Goal: Task Accomplishment & Management: Use online tool/utility

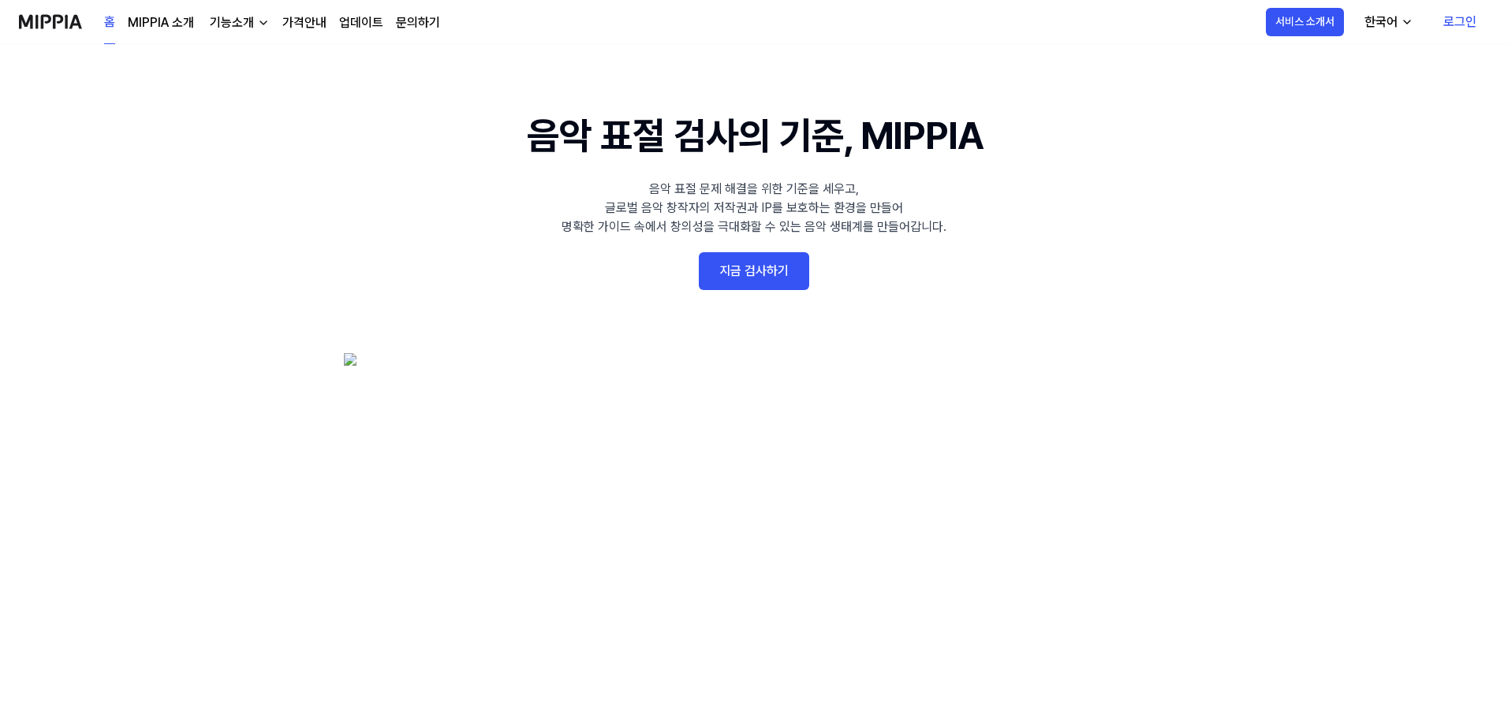
click at [740, 260] on link "지금 검사하기" at bounding box center [754, 271] width 110 height 38
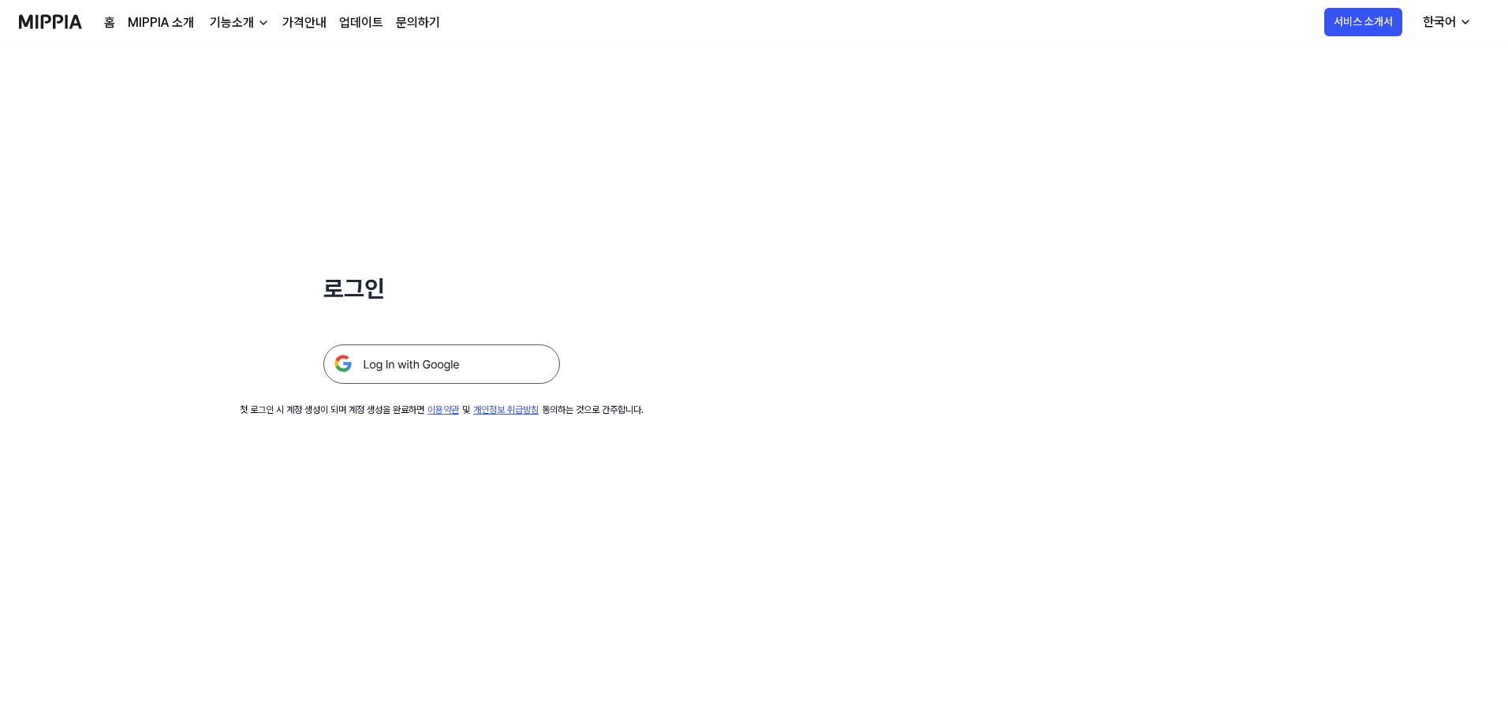
click at [461, 344] on div at bounding box center [441, 345] width 237 height 77
click at [455, 382] on img at bounding box center [441, 364] width 237 height 39
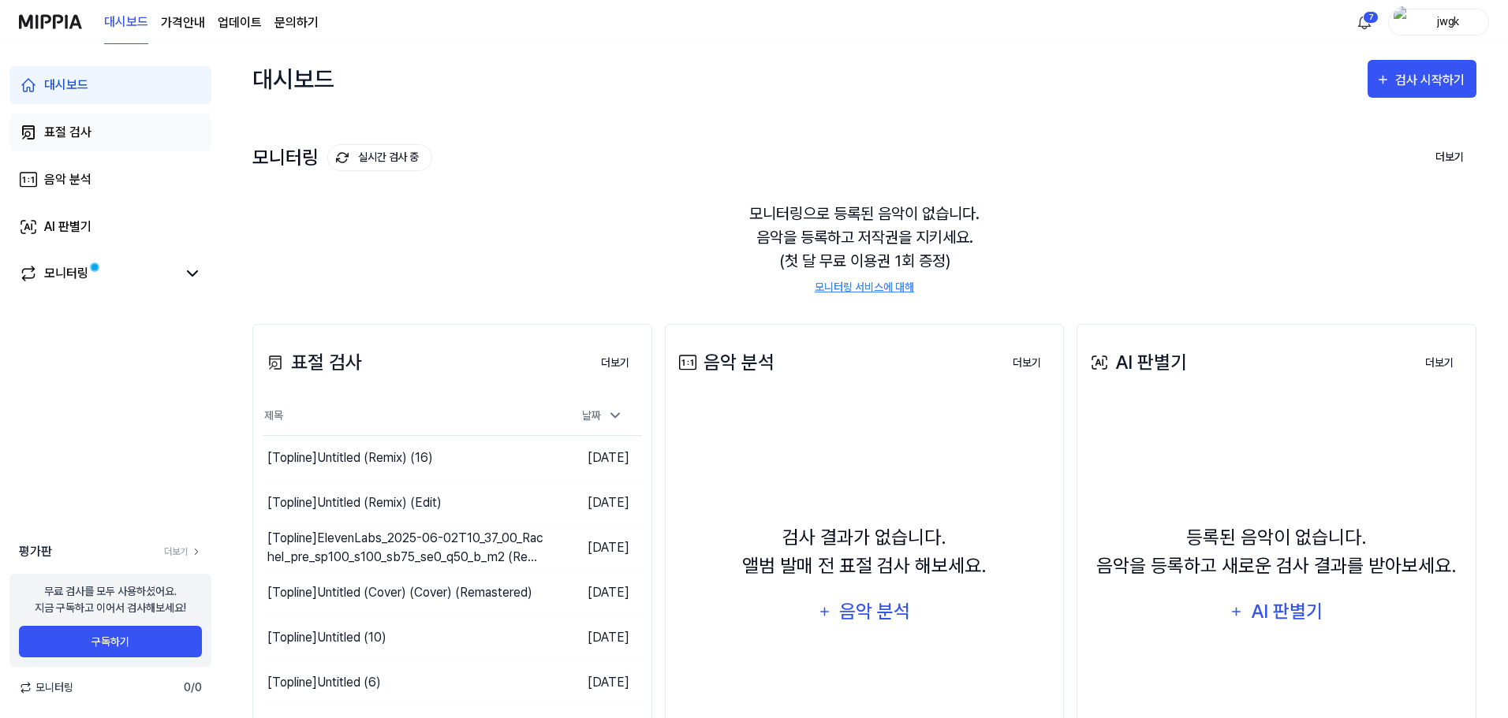
click at [110, 141] on link "표절 검사" at bounding box center [110, 133] width 202 height 38
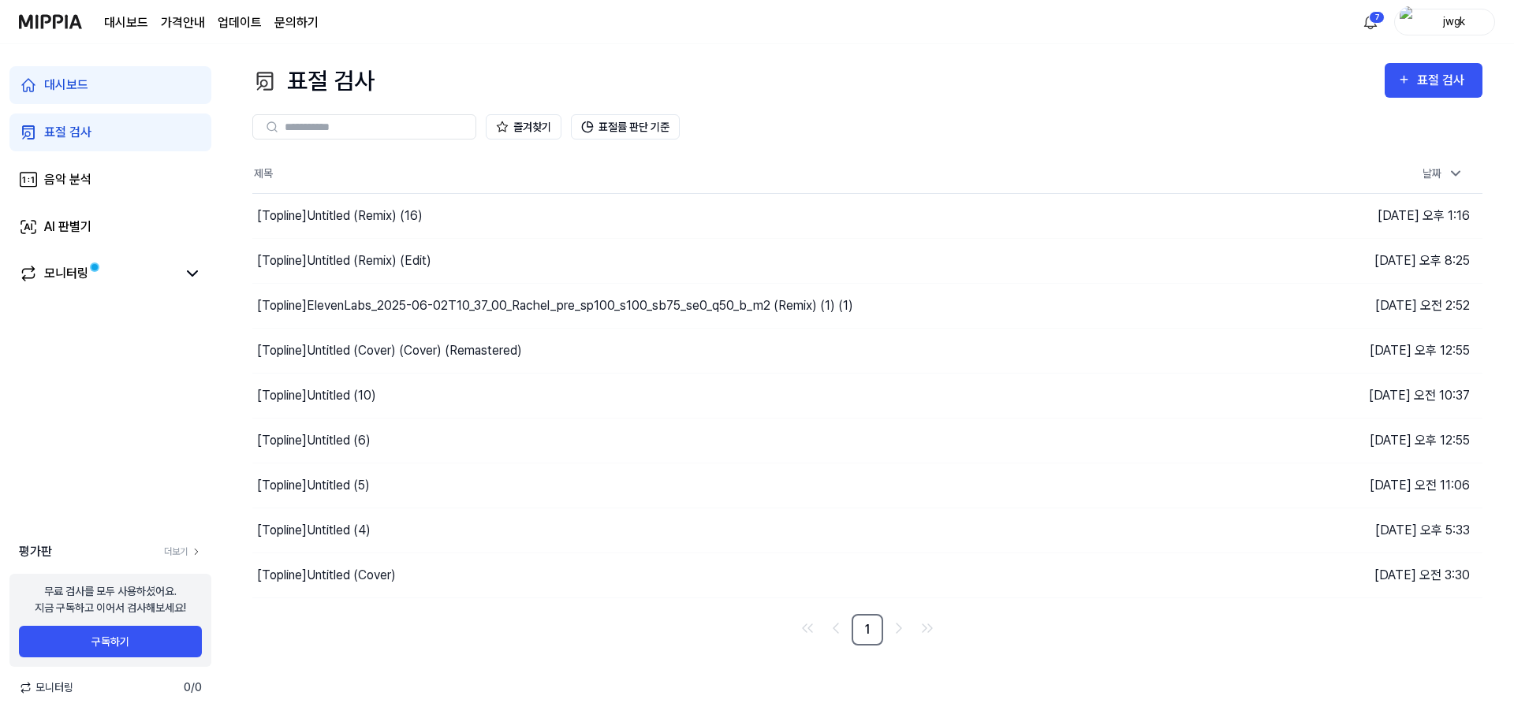
click at [1487, 69] on div "표절 검사 표절 검사 표절 검사 음악 분석 AI 판별기 즐겨찾기 표절률 판단 기준 제목 날짜 [Topline] Untitled (Remix) …" at bounding box center [867, 381] width 1293 height 674
click at [1459, 73] on div "표절 검사" at bounding box center [1443, 80] width 53 height 21
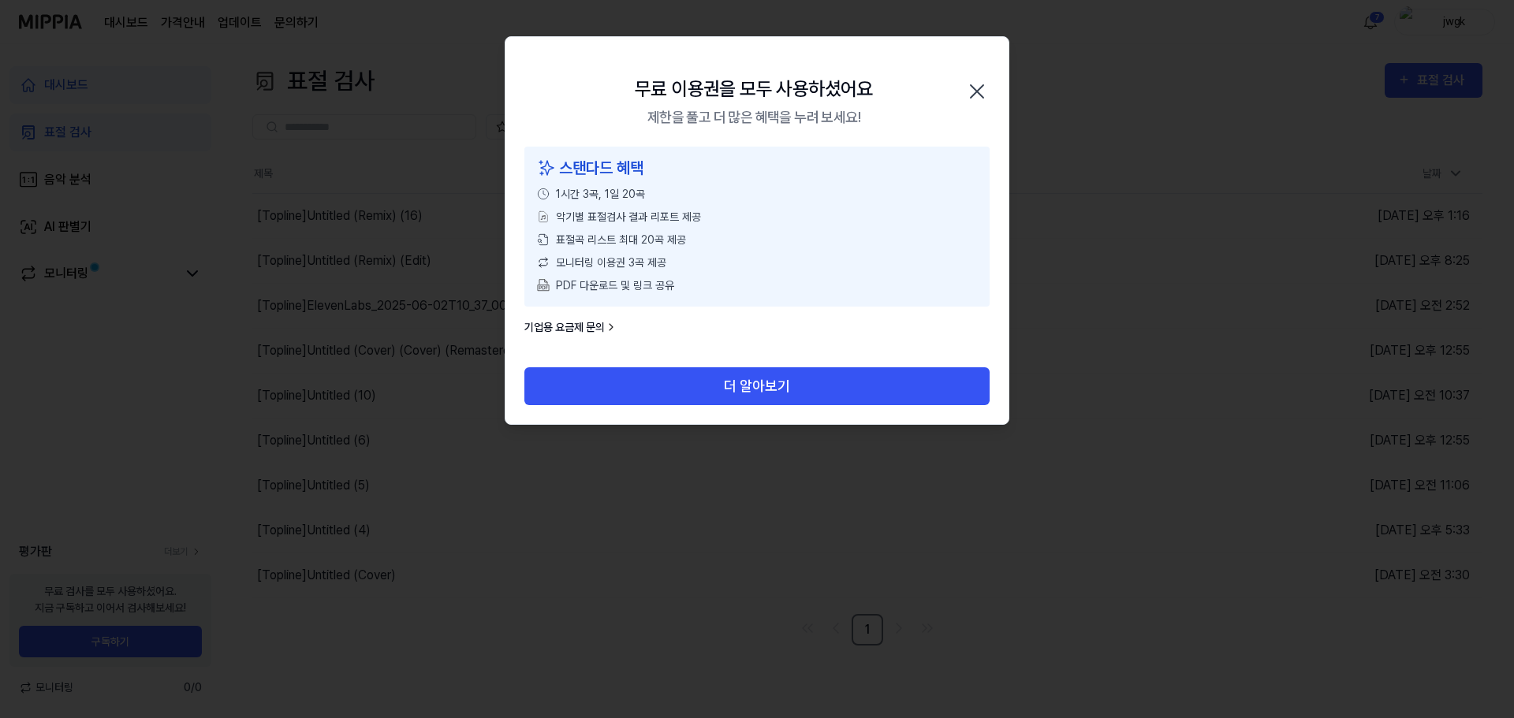
click at [975, 89] on icon "button" at bounding box center [977, 91] width 13 height 13
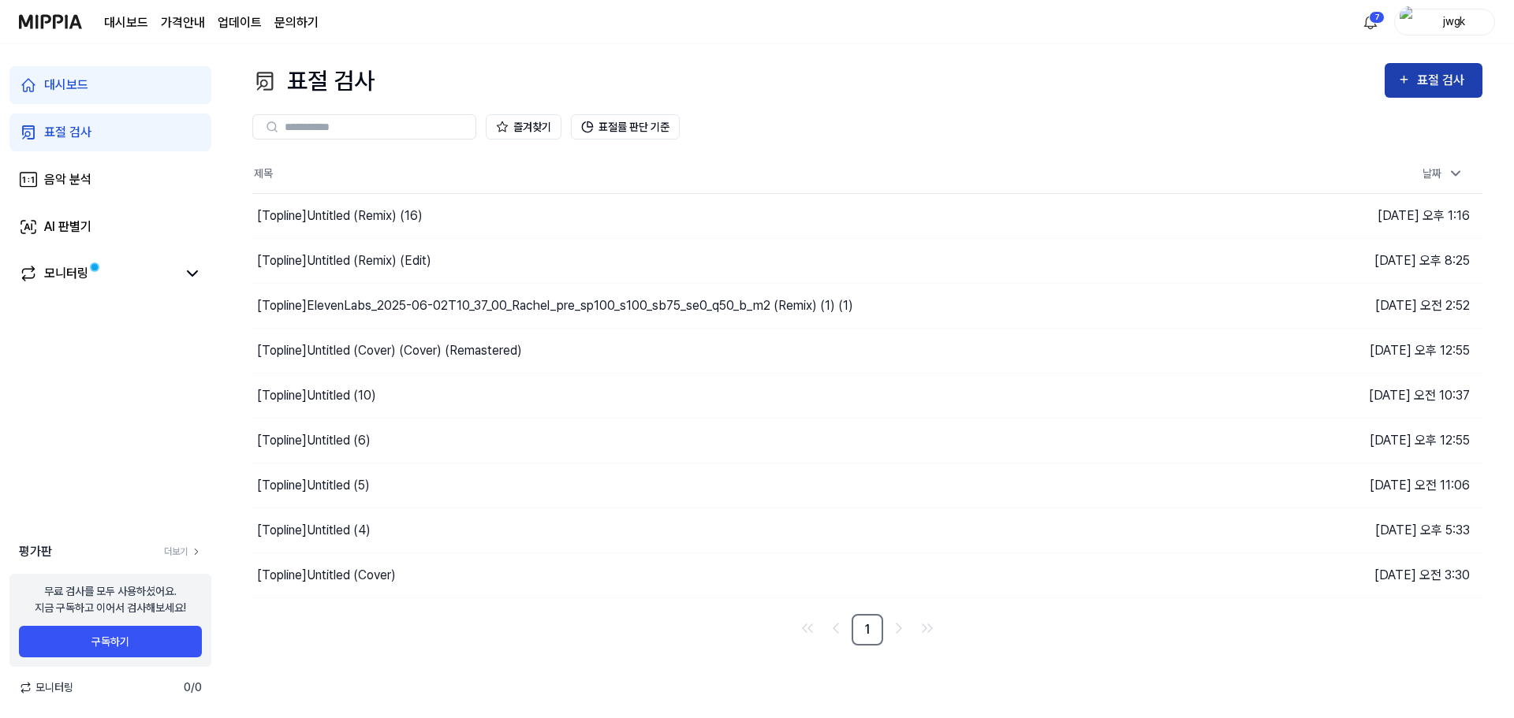
click at [1424, 81] on div "표절 검사" at bounding box center [1443, 80] width 53 height 21
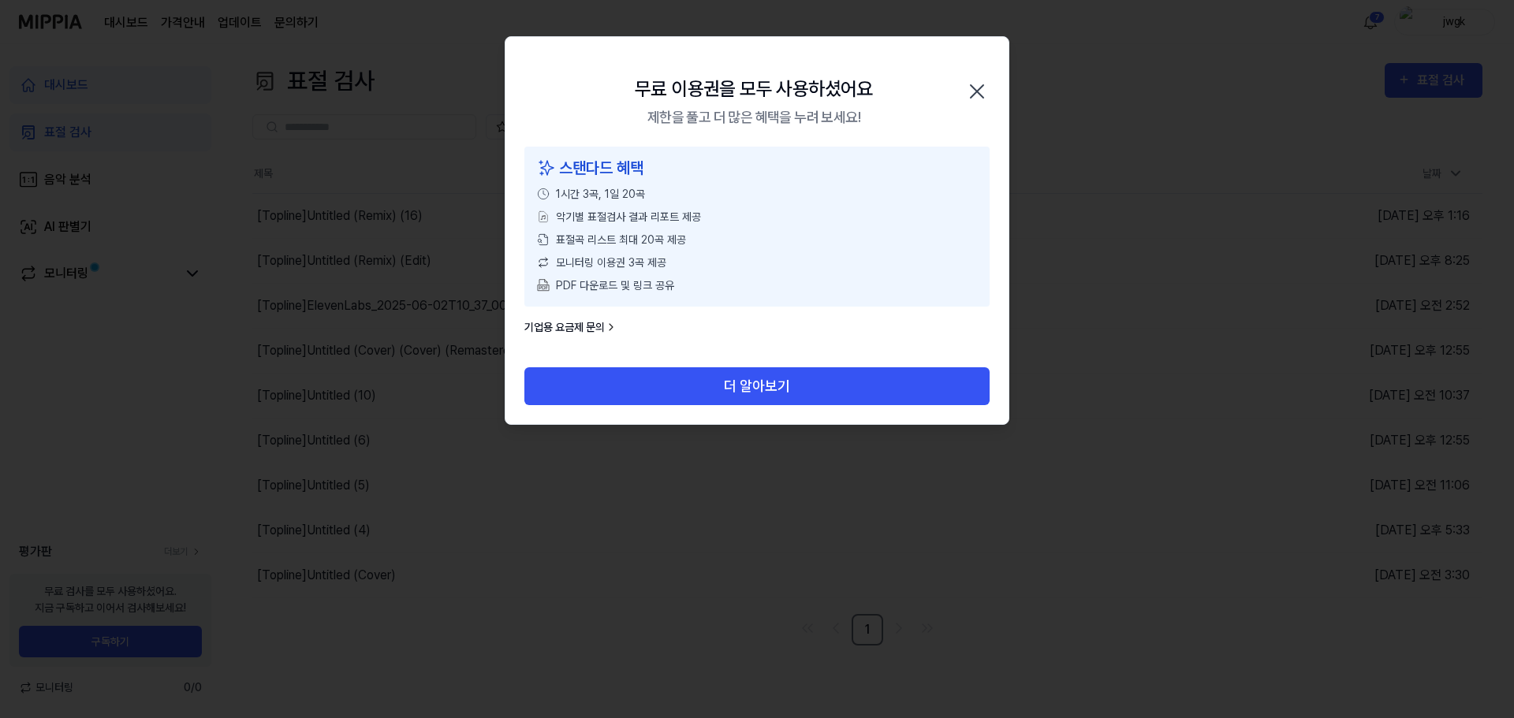
click at [990, 95] on div "무료 이용권을 모두 사용하셨어요 제한을 풀고 더 많은 혜택을 누려 보세요! 닫기" at bounding box center [757, 92] width 503 height 110
click at [980, 94] on icon "button" at bounding box center [977, 91] width 13 height 13
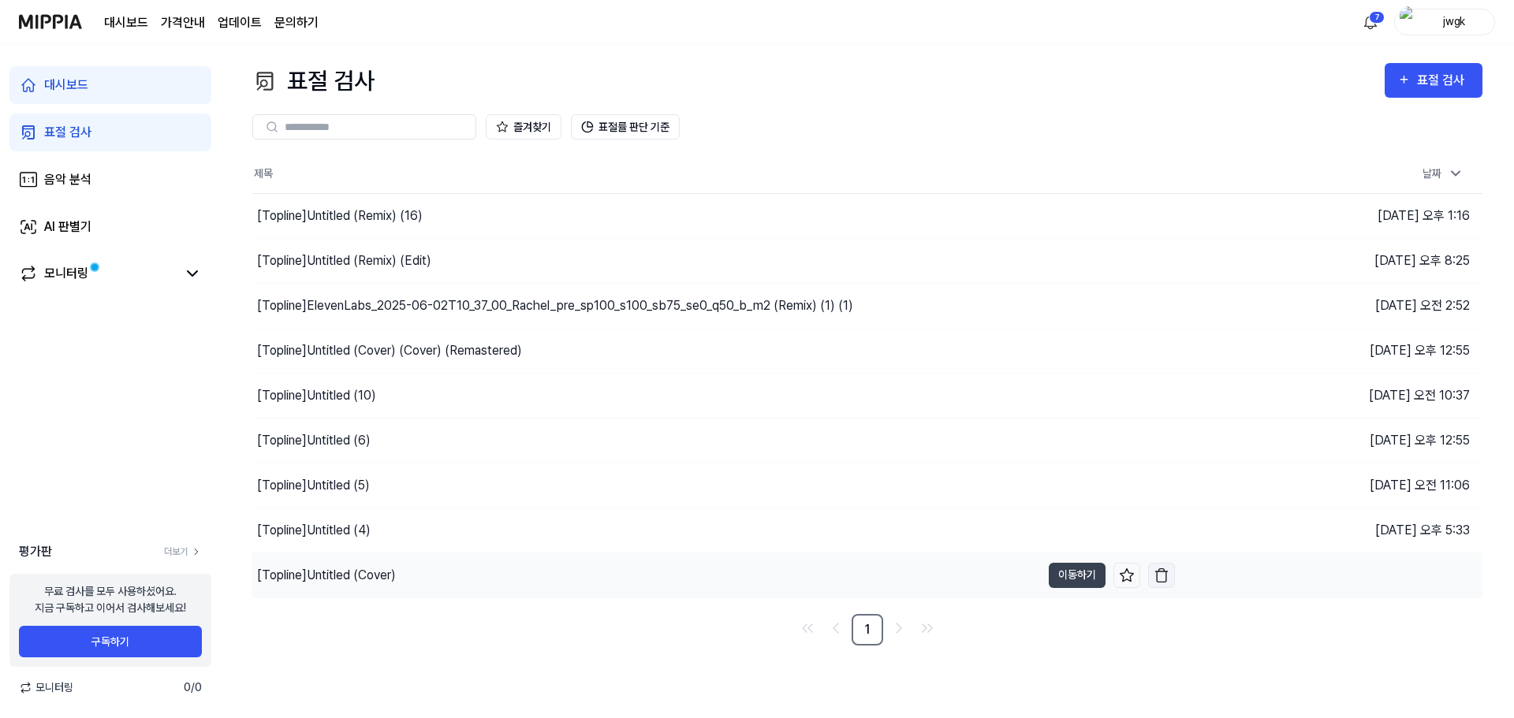
click at [1160, 580] on img "button" at bounding box center [1162, 576] width 16 height 16
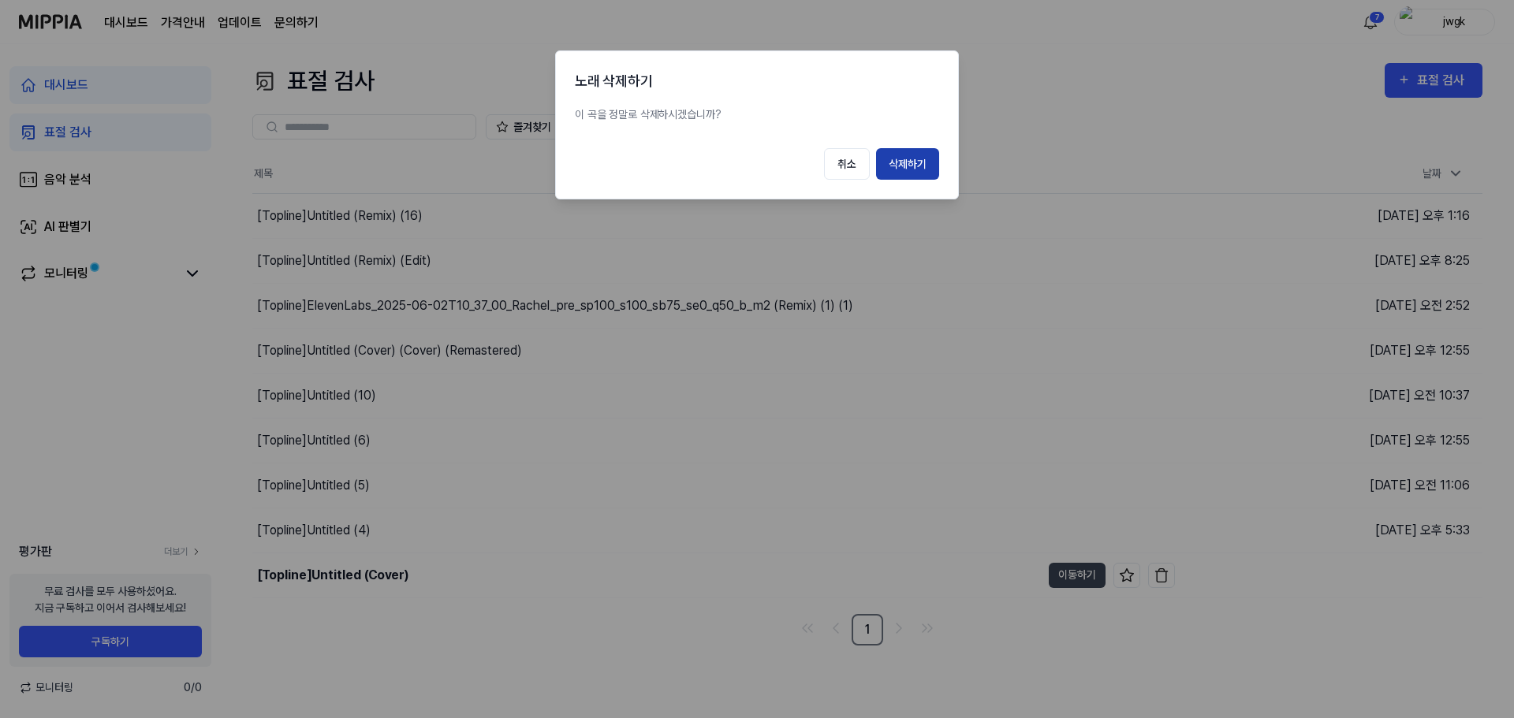
click at [918, 156] on button "삭제하기" at bounding box center [907, 164] width 63 height 32
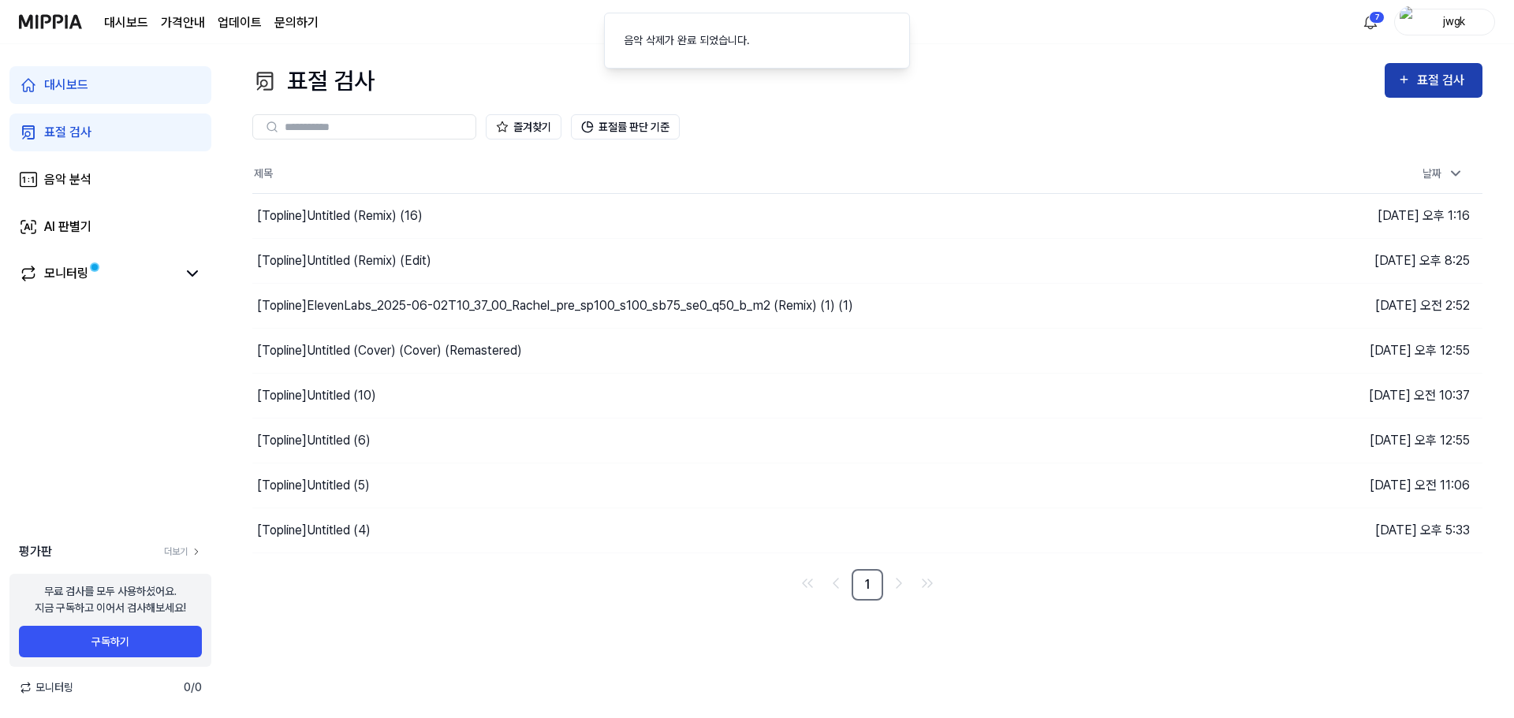
click at [1400, 81] on icon "button" at bounding box center [1404, 79] width 13 height 19
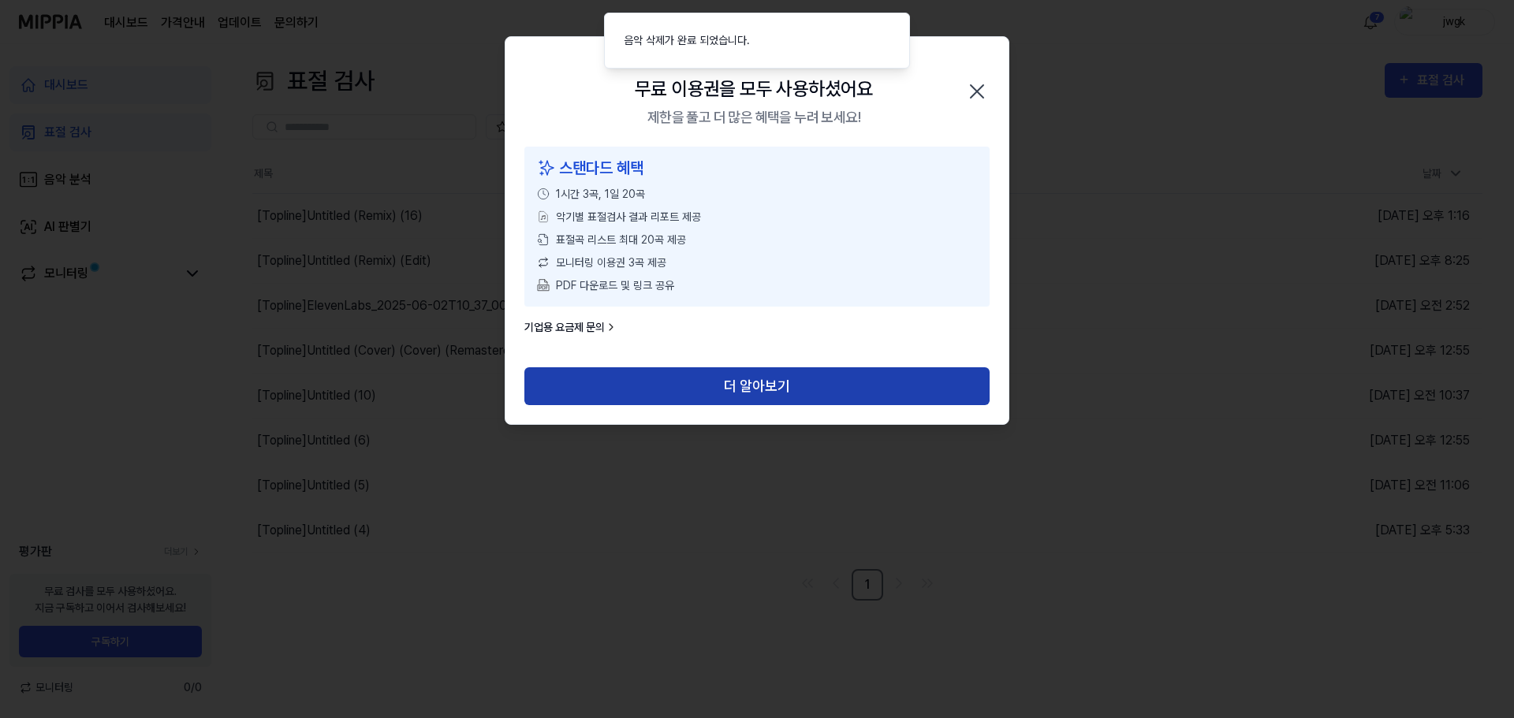
click at [730, 372] on button "더 알아보기" at bounding box center [756, 387] width 465 height 38
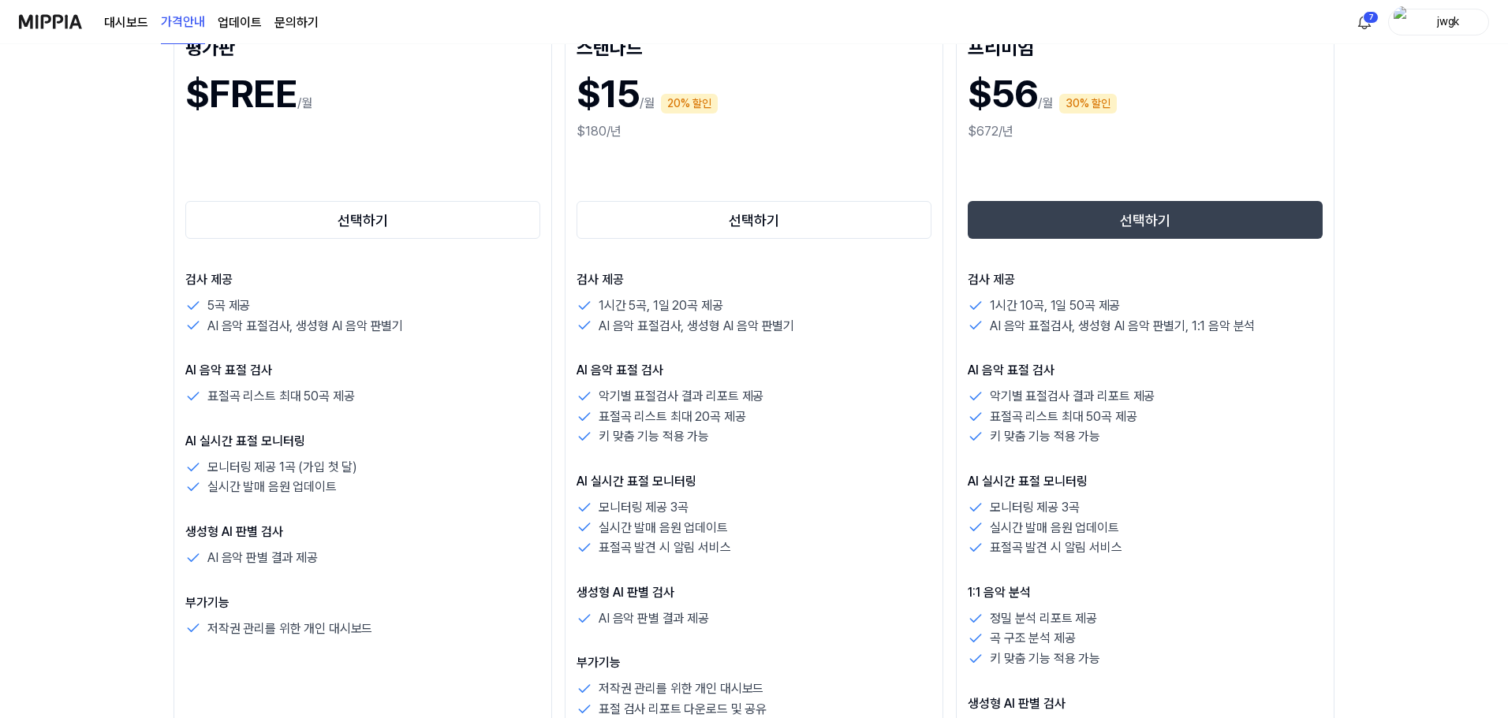
scroll to position [394, 0]
